Goal: Information Seeking & Learning: Learn about a topic

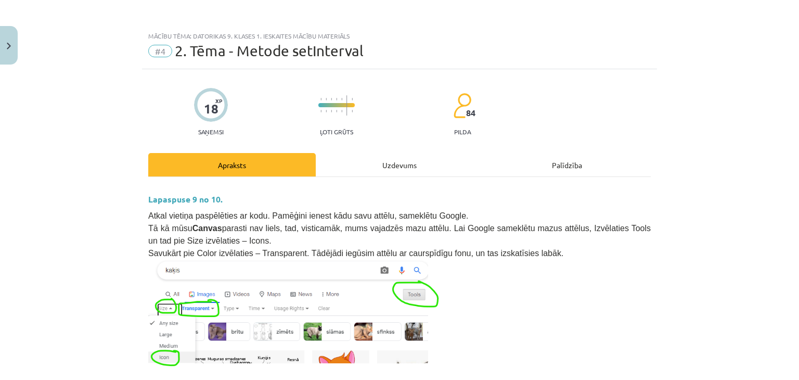
scroll to position [602, 0]
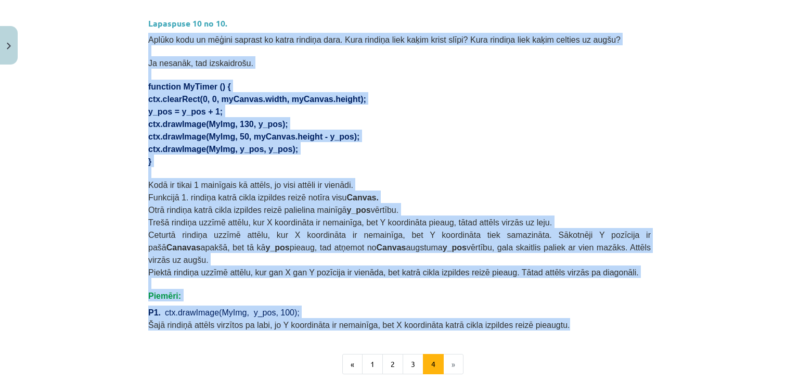
click at [528, 318] on p "Šajā rindiņā attēls virzītos pa labi, jo Y koordināta ir nemainīga, bet X koord…" at bounding box center [399, 324] width 502 height 12
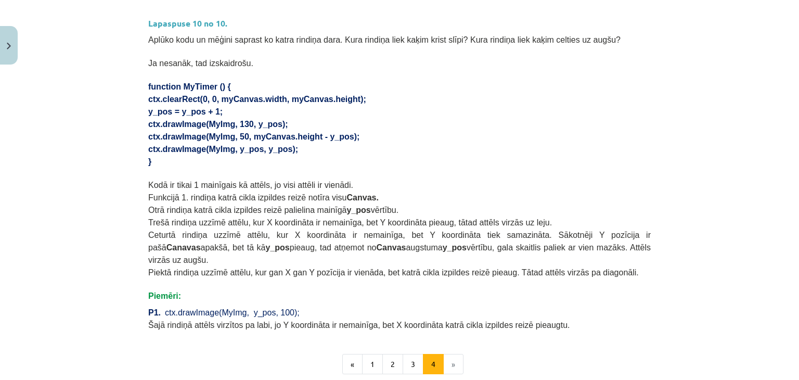
click at [528, 305] on p "P1. ctx.drawImage(MyImg, y_pos, 100);" at bounding box center [399, 311] width 502 height 12
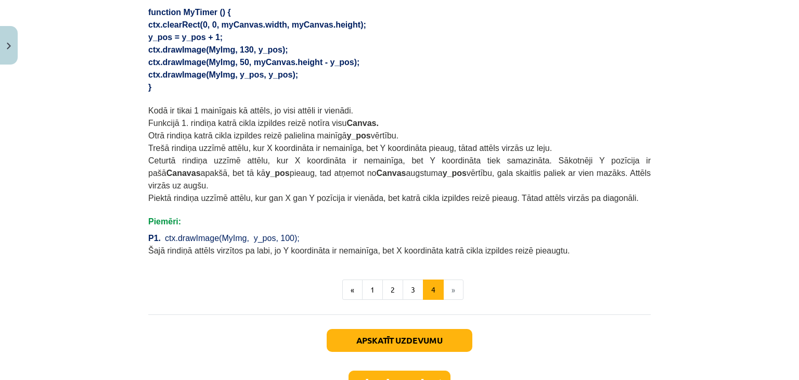
scroll to position [735, 0]
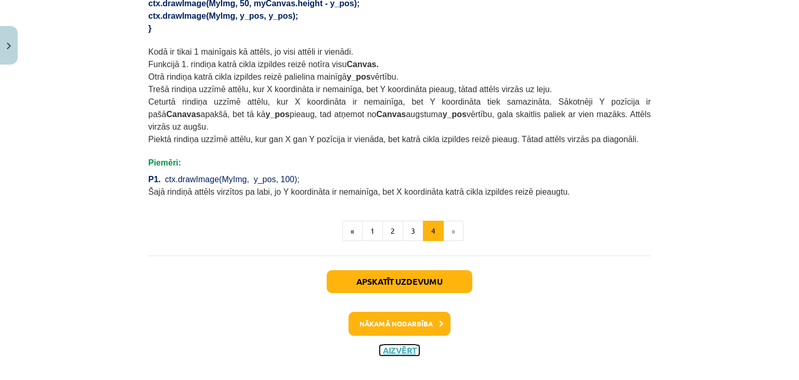
click at [401, 345] on button "Aizvērt" at bounding box center [400, 350] width 40 height 10
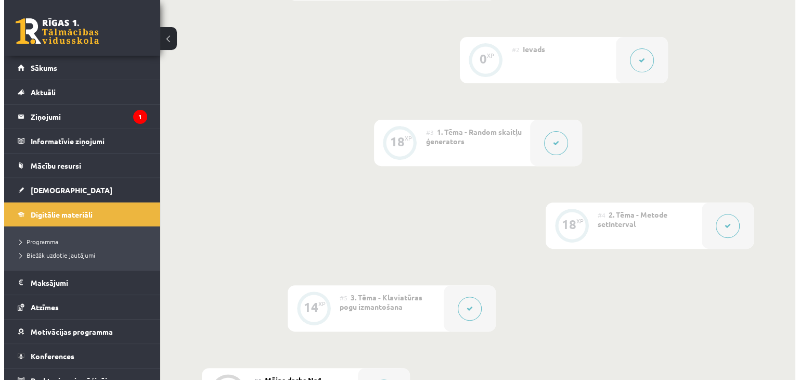
scroll to position [468, 0]
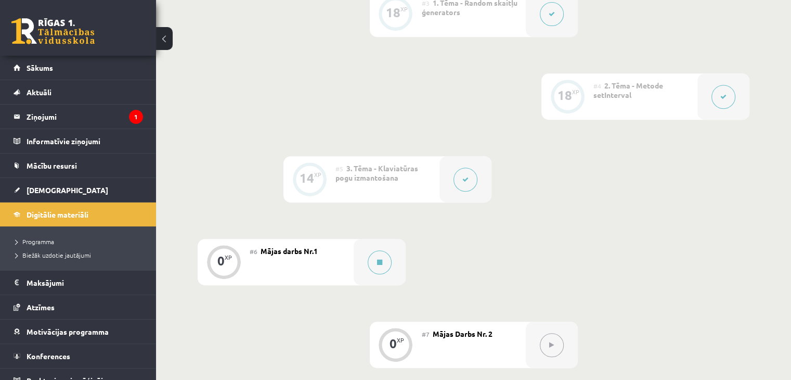
click at [458, 191] on button at bounding box center [466, 179] width 24 height 24
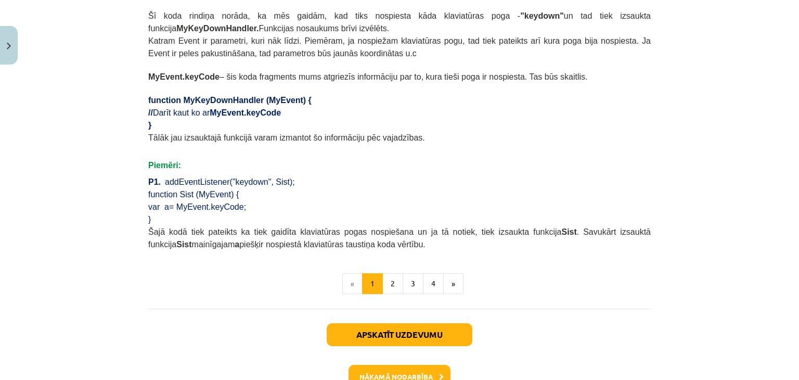
scroll to position [655, 0]
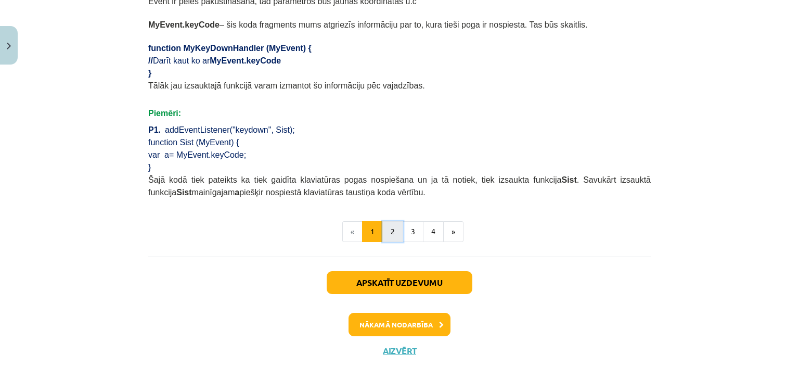
click at [390, 221] on button "2" at bounding box center [392, 231] width 21 height 21
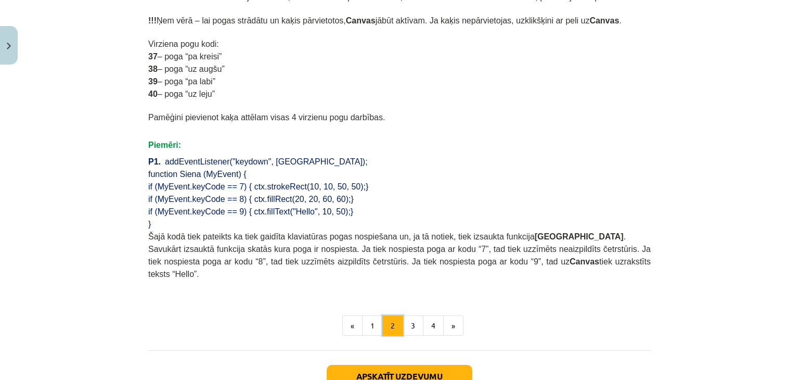
scroll to position [738, 0]
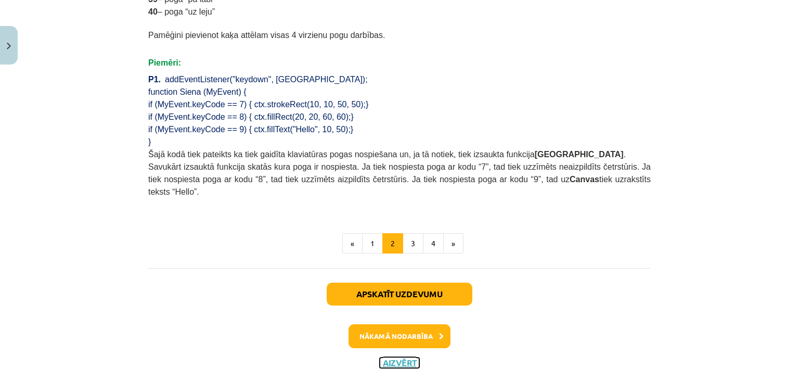
click at [402, 357] on button "Aizvērt" at bounding box center [400, 362] width 40 height 10
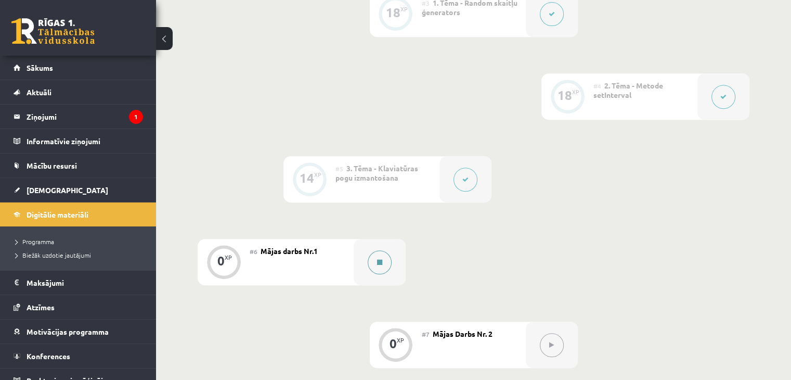
click at [376, 274] on button at bounding box center [380, 262] width 24 height 24
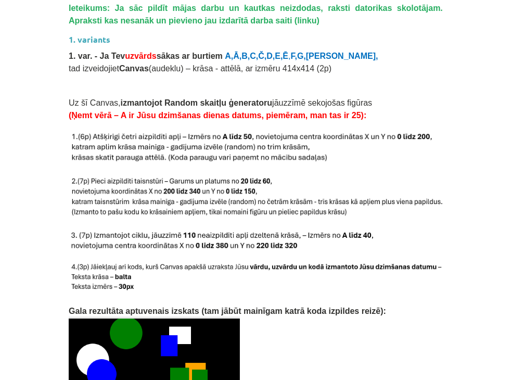
scroll to position [1076, 0]
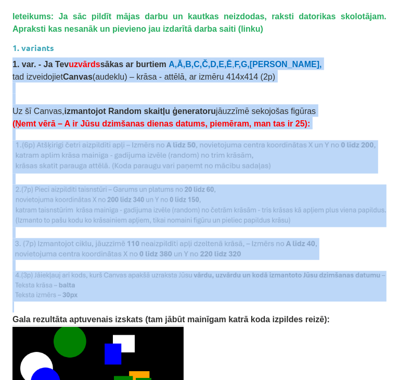
drag, startPoint x: 11, startPoint y: 59, endPoint x: 215, endPoint y: 303, distance: 318.7
click at [215, 303] on div "0 XP Saņemsi Grūts 84 pilda Apraksts Uzdevums Palīdzība Mājas darbs Šajā mācību…" at bounding box center [199, 251] width 386 height 2554
copy div "1. var. - Ja Tev uzvārds sākas ar burtiem A,Ā,B,C,Č,D,E,Ē , F,G,Ģ, tad izveidoj…"
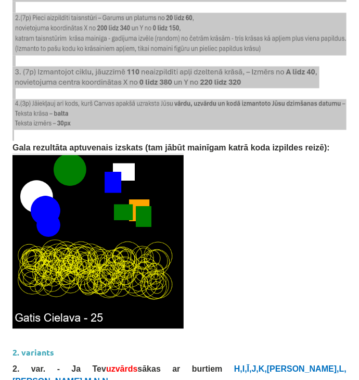
scroll to position [1296, 0]
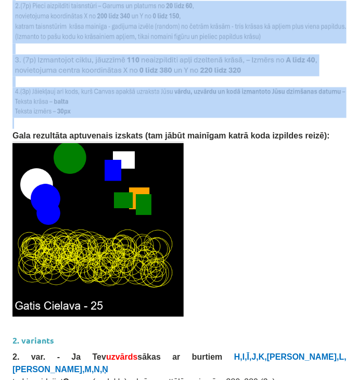
click at [171, 252] on img at bounding box center [97, 228] width 171 height 175
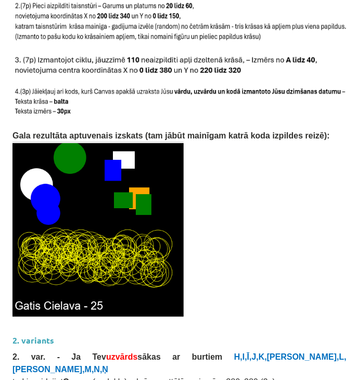
click at [206, 353] on span "H,I,Ī,J,K,[PERSON_NAME],L,[PERSON_NAME],M,N,Ņ" at bounding box center [179, 363] width 334 height 21
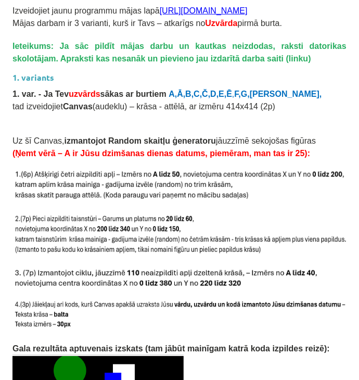
scroll to position [1135, 0]
